Goal: Task Accomplishment & Management: Manage account settings

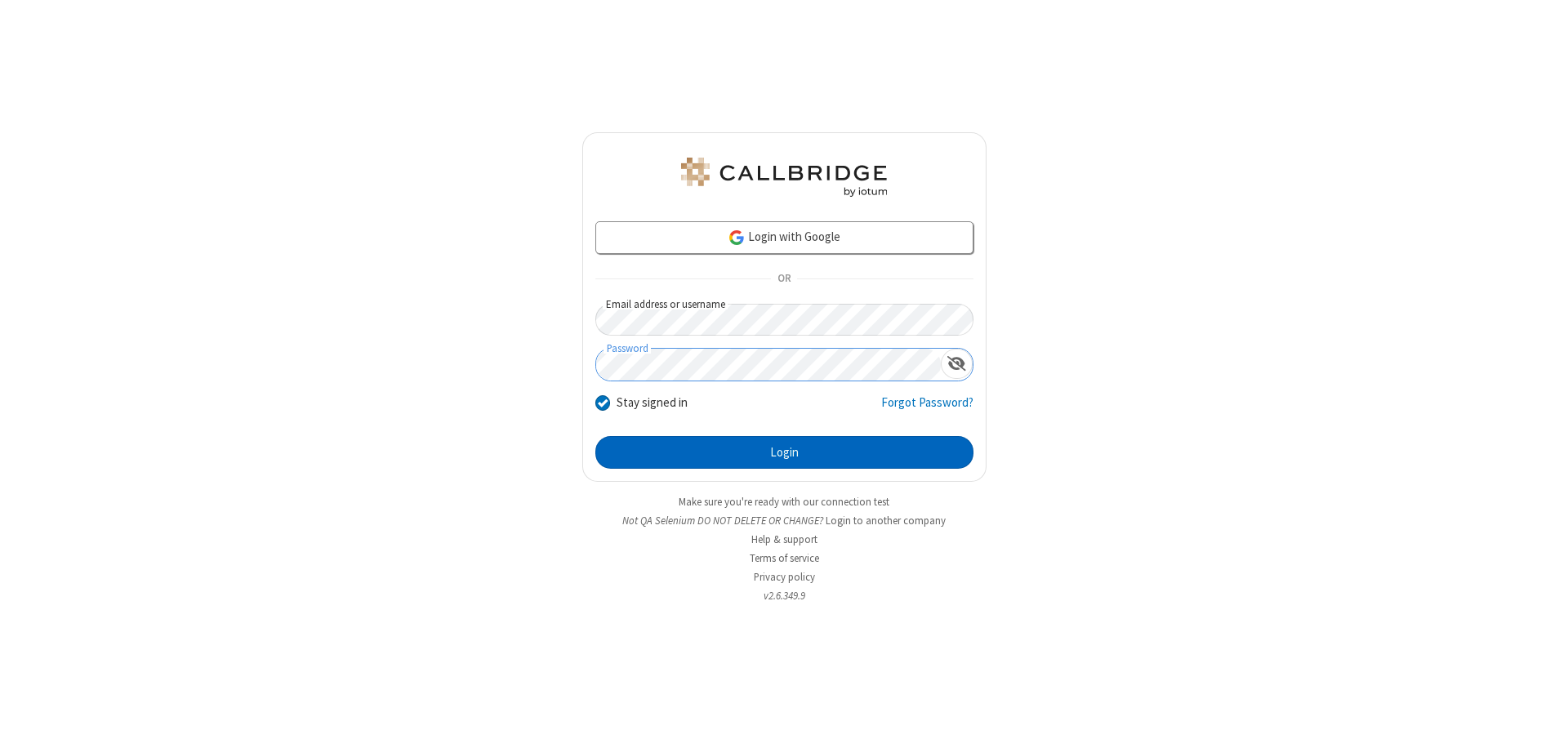
click at [784, 452] on button "Login" at bounding box center [784, 452] width 378 height 33
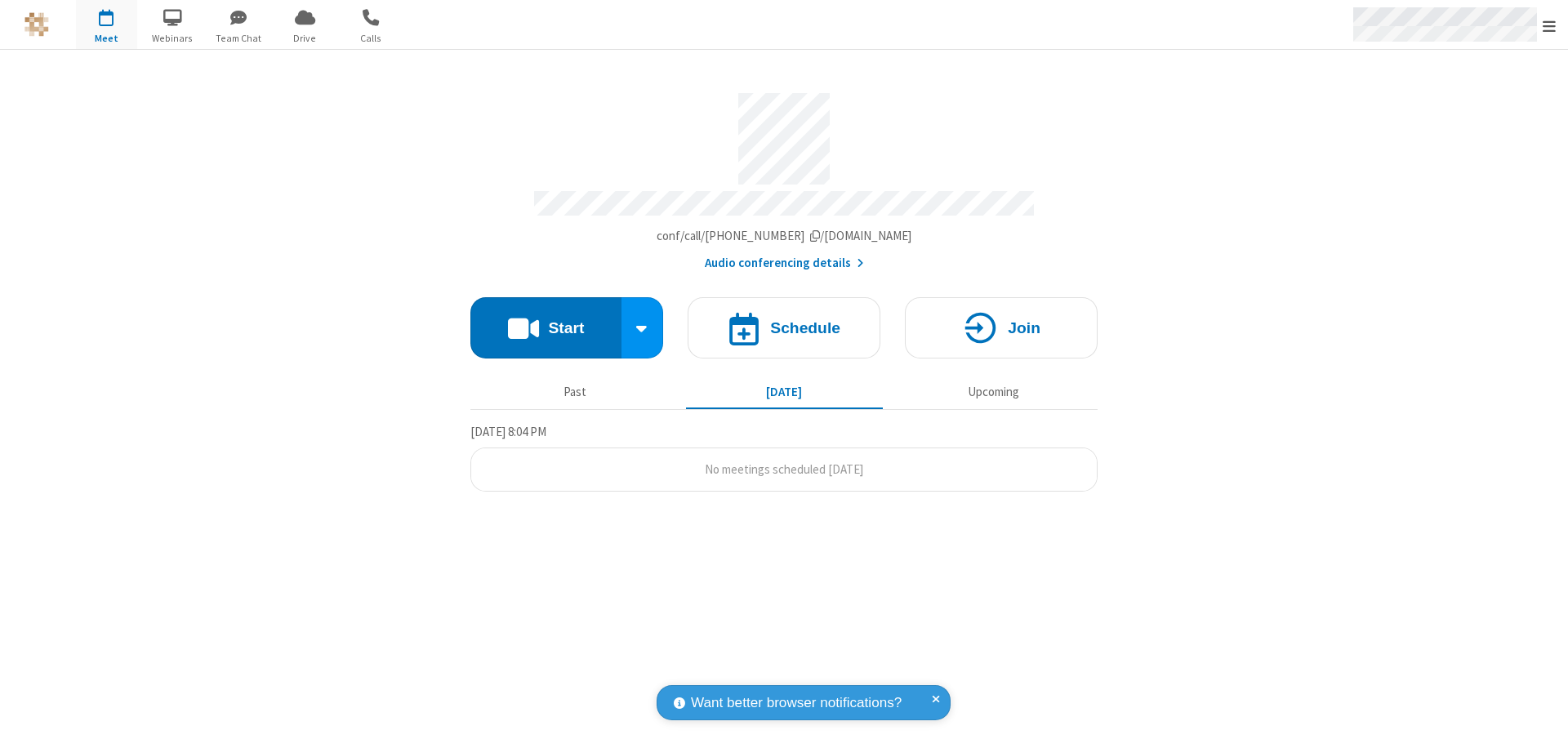
click at [1549, 26] on span "Open menu" at bounding box center [1549, 26] width 13 height 17
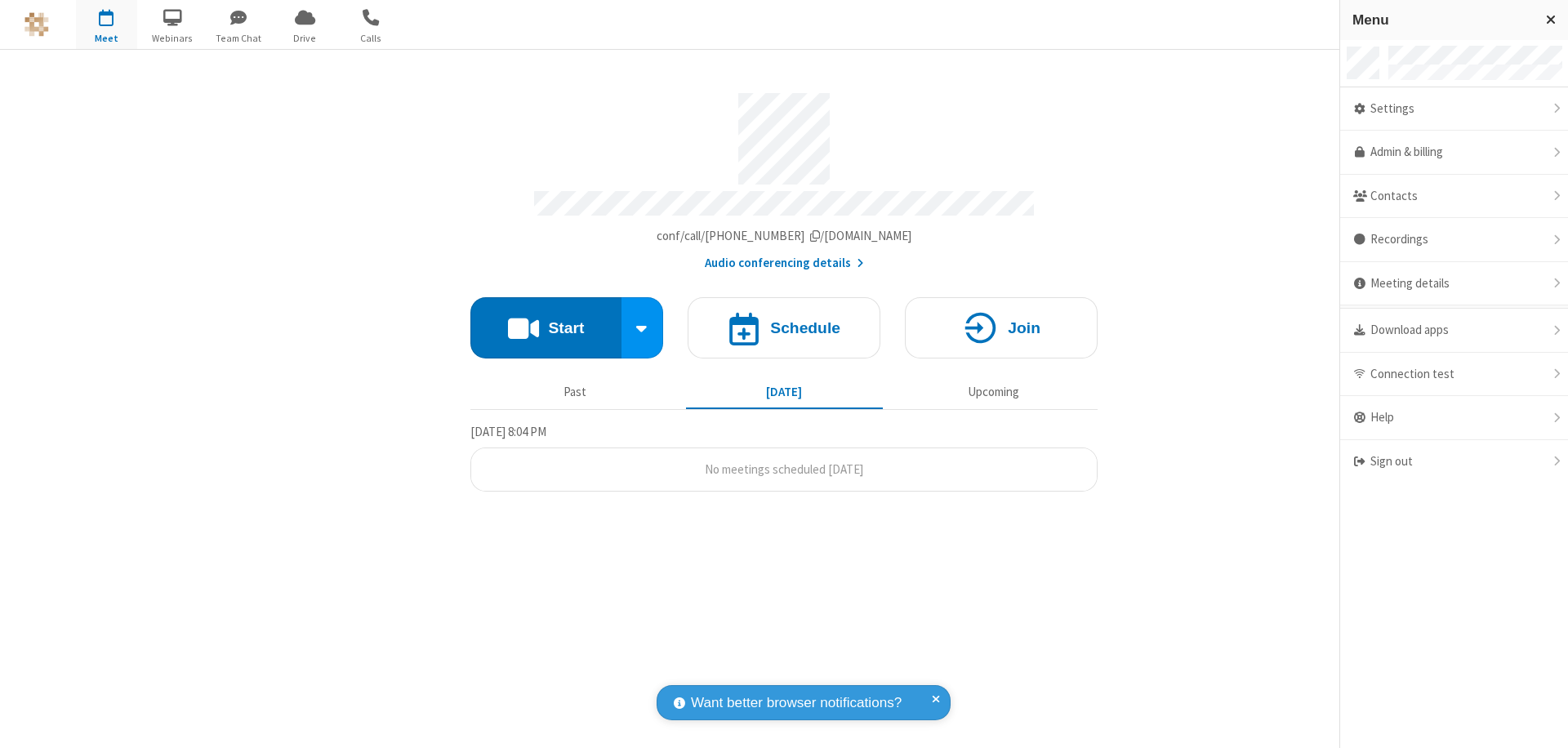
click at [1453, 108] on div "Settings" at bounding box center [1453, 109] width 228 height 44
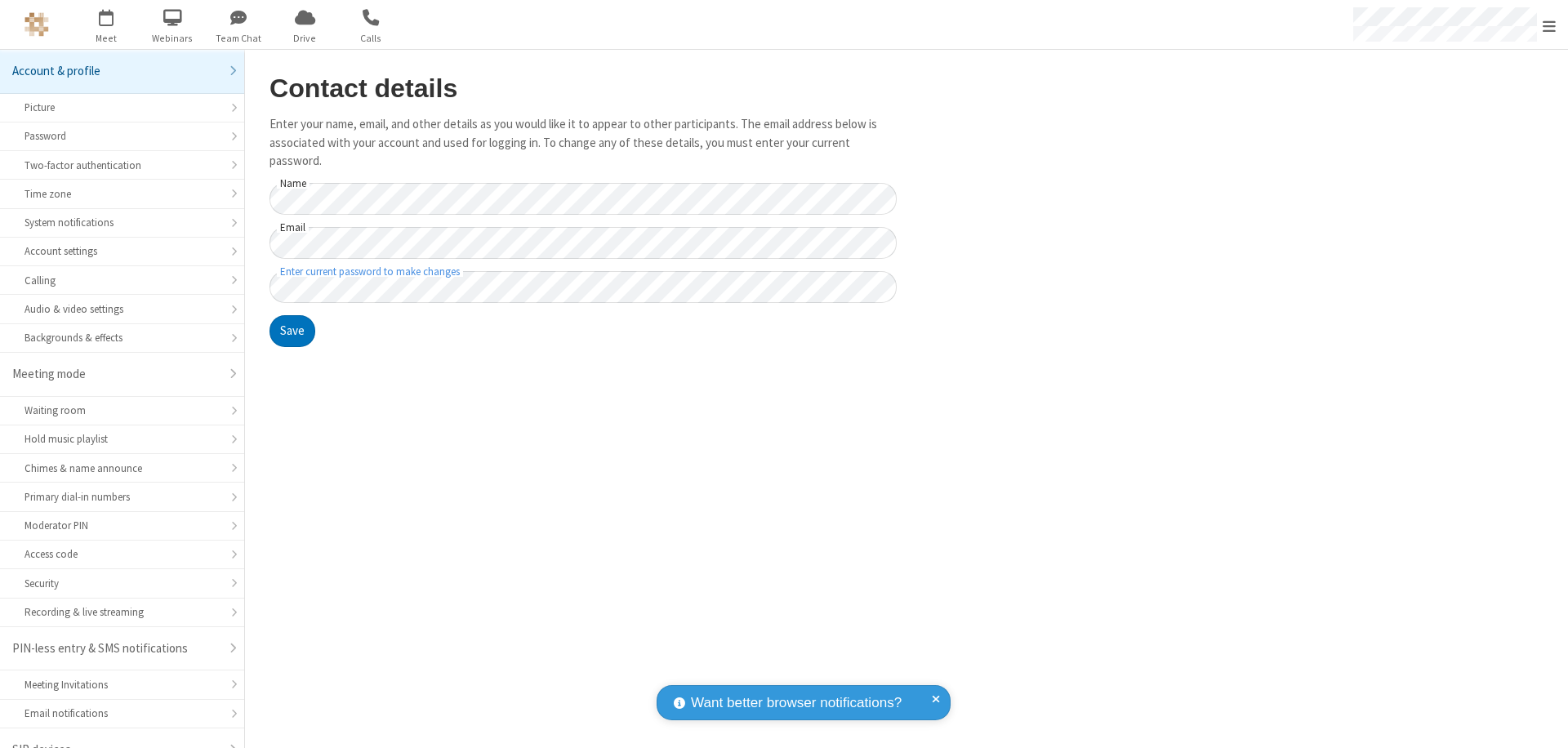
scroll to position [23, 0]
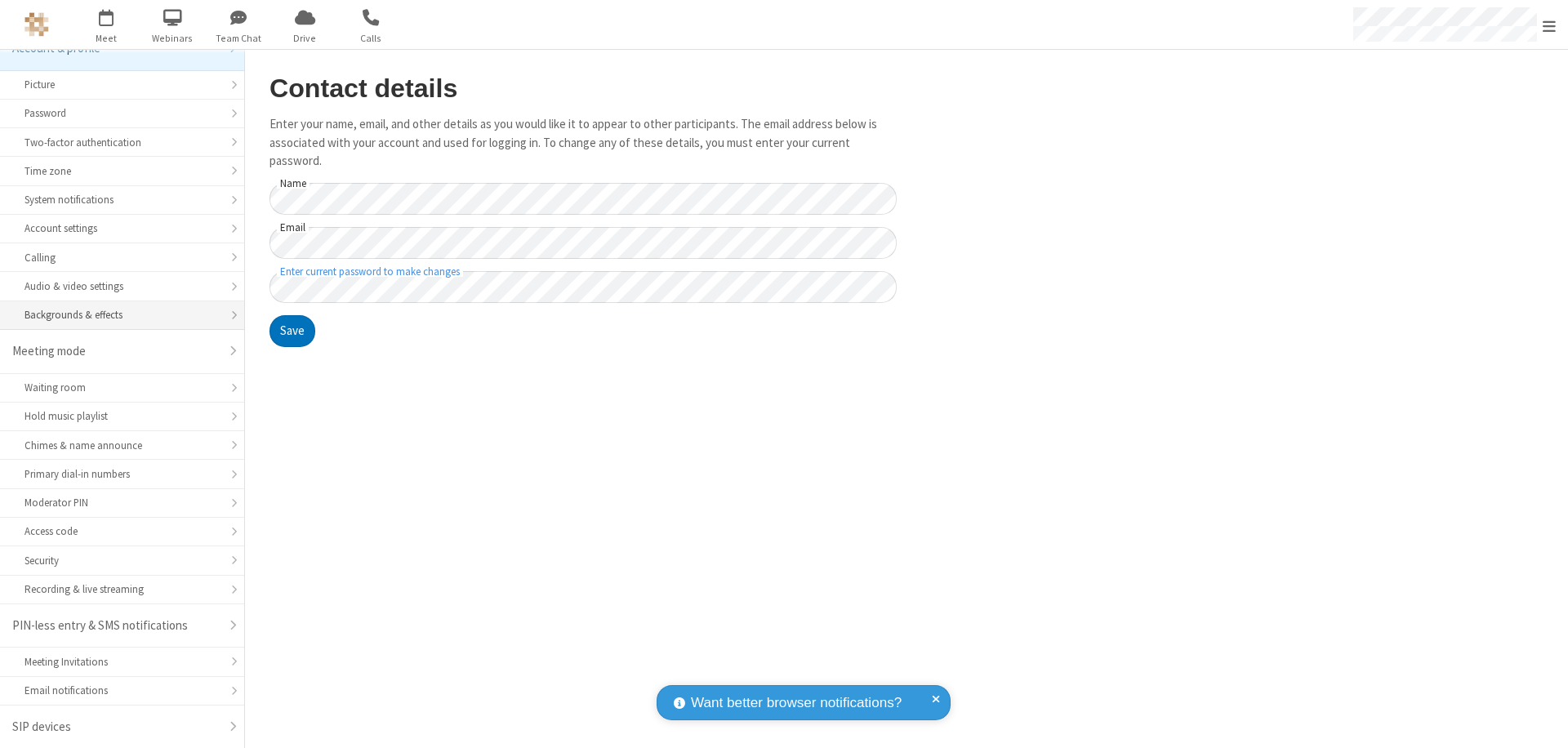
click at [116, 315] on div "Backgrounds & effects" at bounding box center [122, 315] width 196 height 16
